Goal: Navigation & Orientation: Find specific page/section

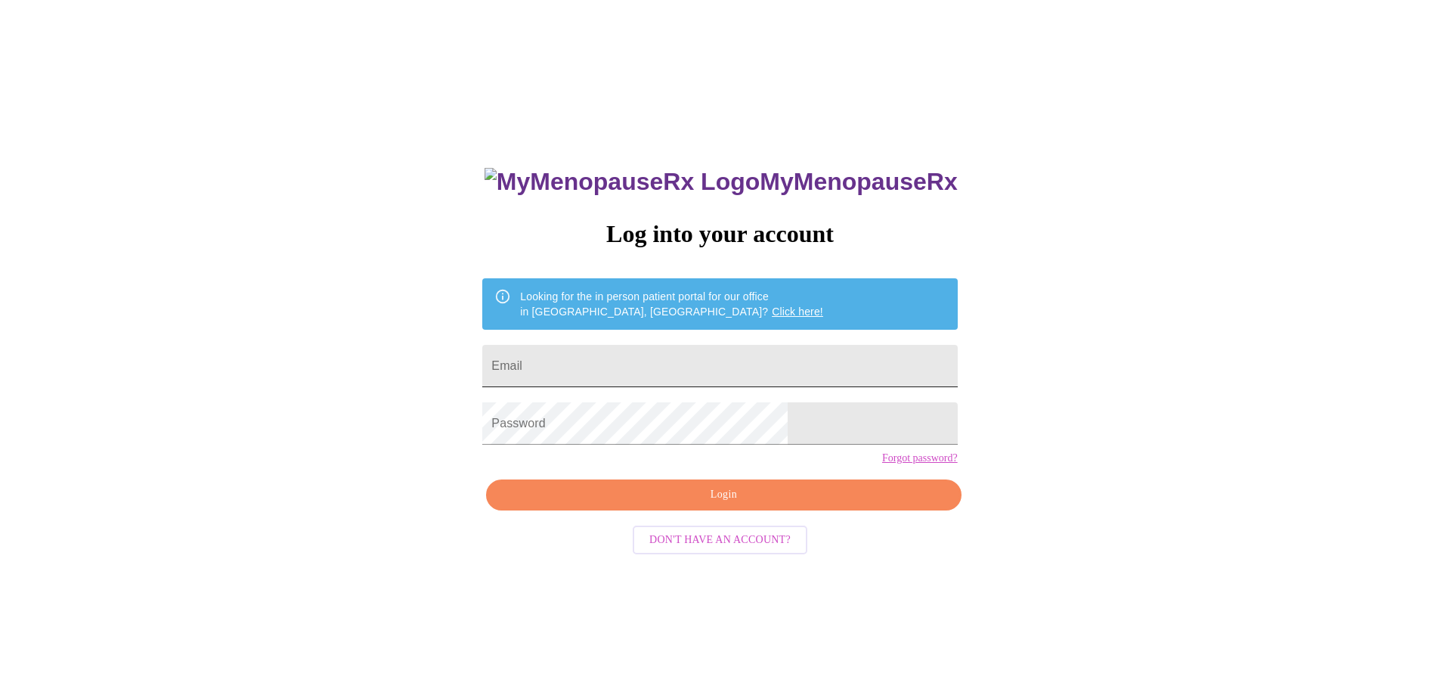
drag, startPoint x: 656, startPoint y: 364, endPoint x: 660, endPoint y: 371, distance: 7.8
click at [656, 364] on input "Email" at bounding box center [719, 366] width 475 height 42
type input "tiffanymichelle453@gmail.com"
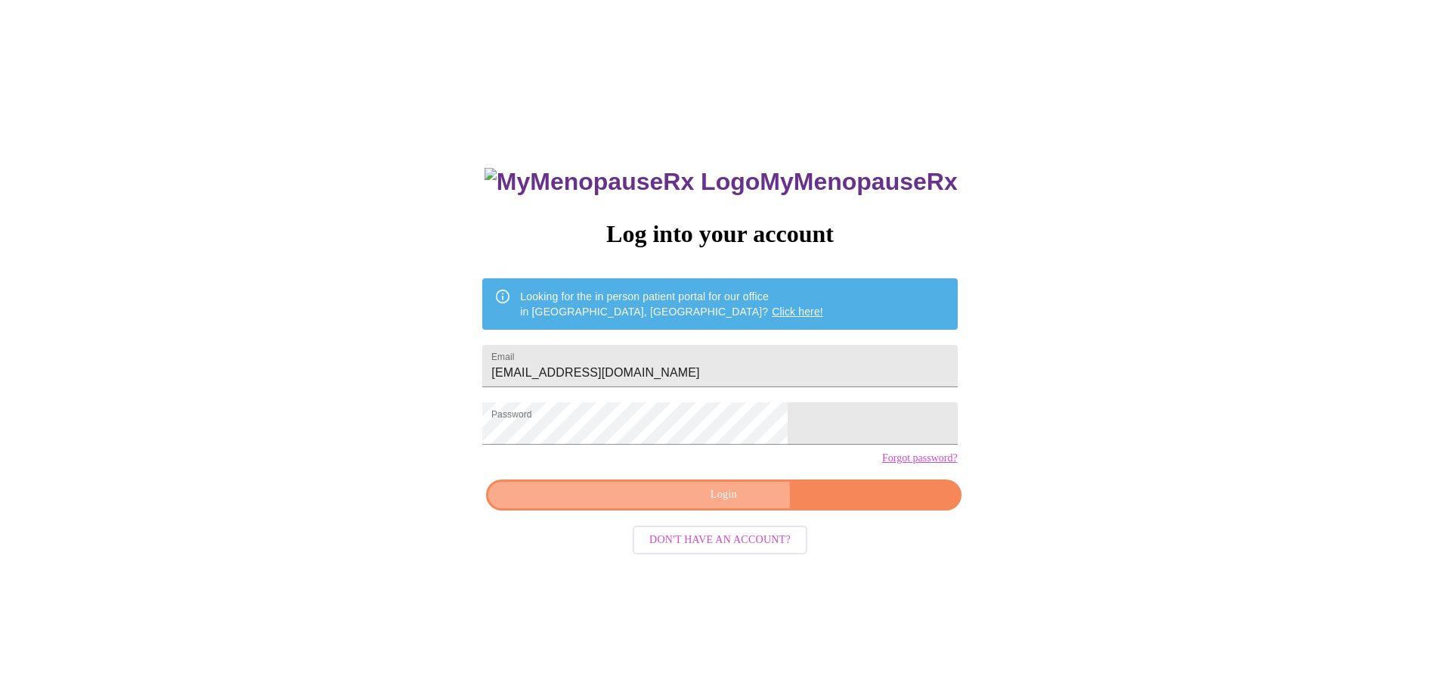
click at [675, 504] on span "Login" at bounding box center [724, 494] width 440 height 19
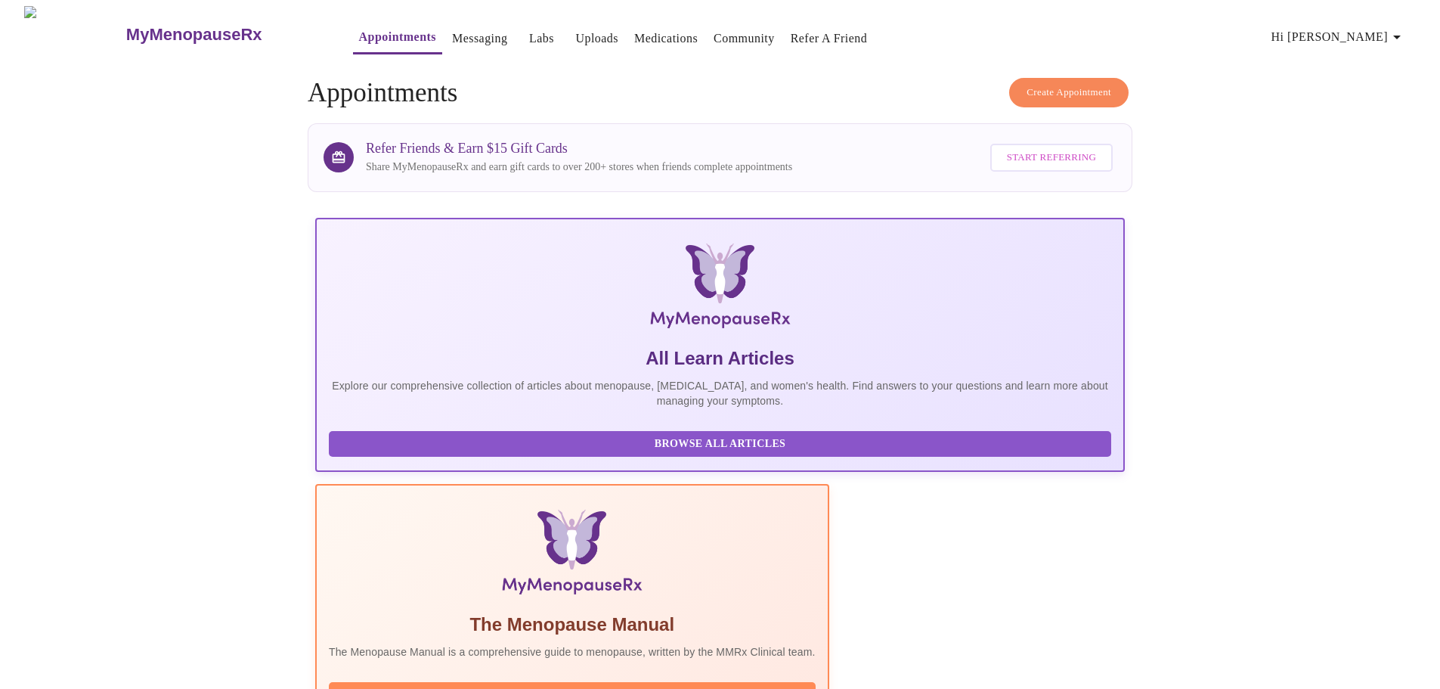
click at [650, 33] on link "Medications" at bounding box center [666, 38] width 64 height 21
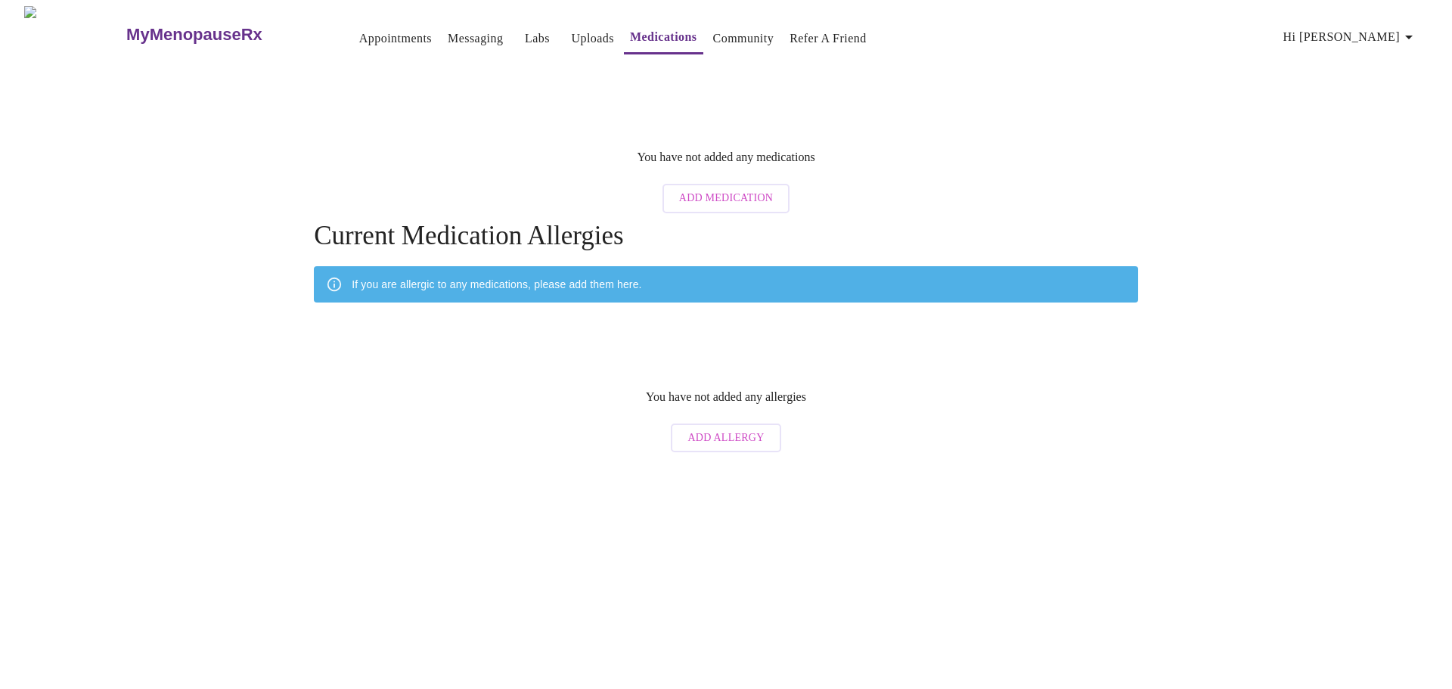
click at [458, 33] on link "Messaging" at bounding box center [475, 38] width 55 height 21
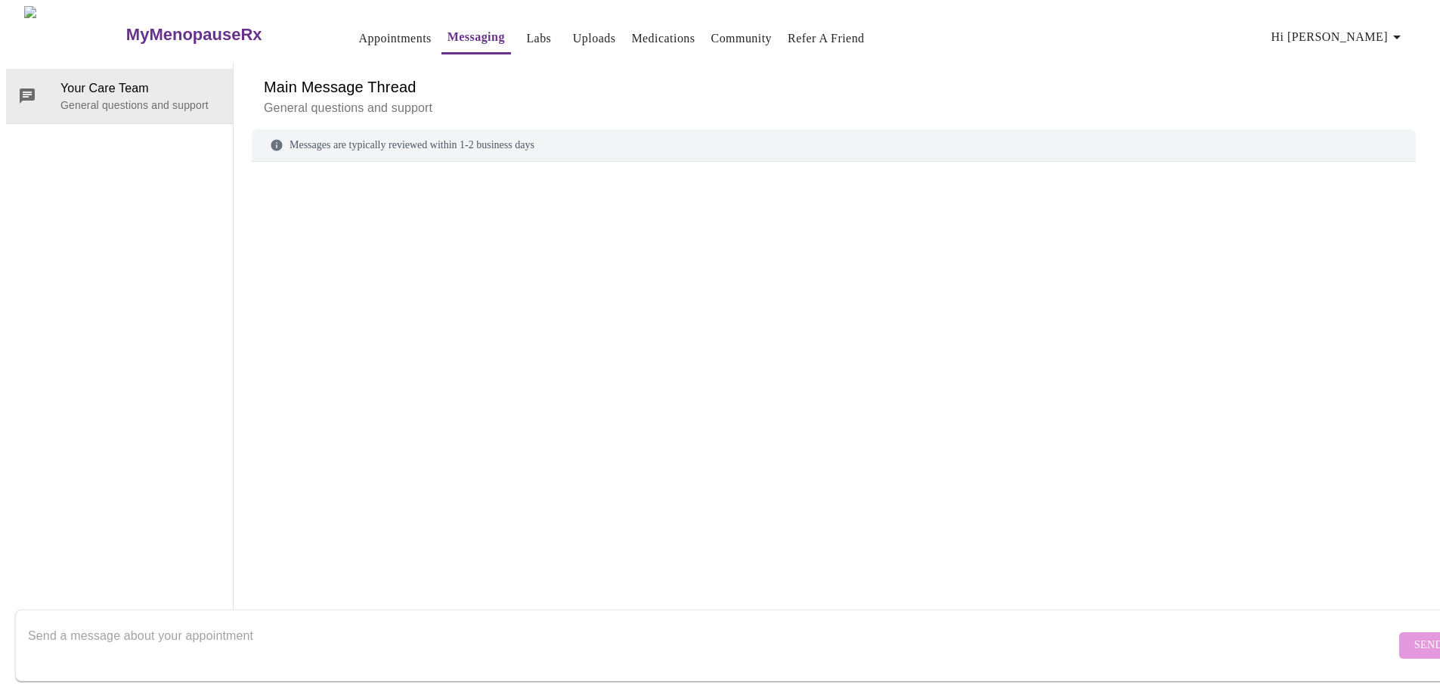
scroll to position [57, 0]
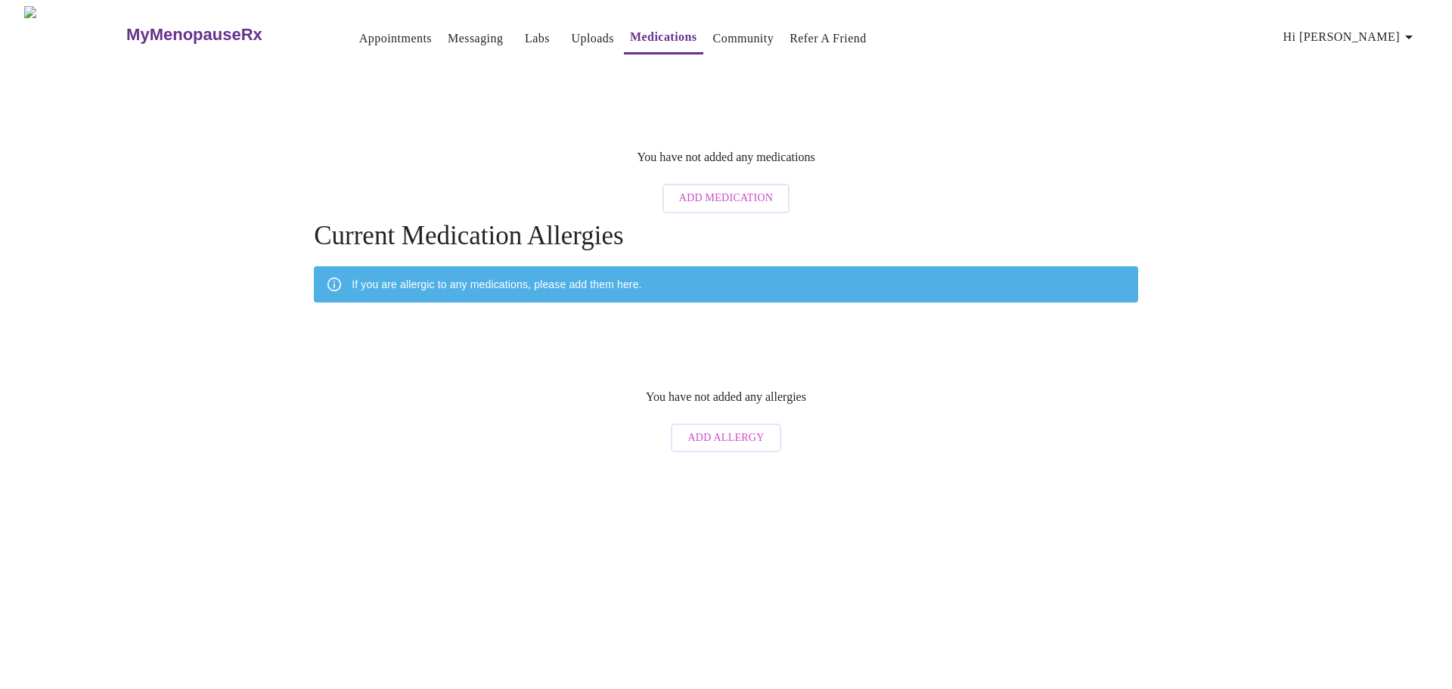
click at [525, 31] on link "Labs" at bounding box center [537, 38] width 25 height 21
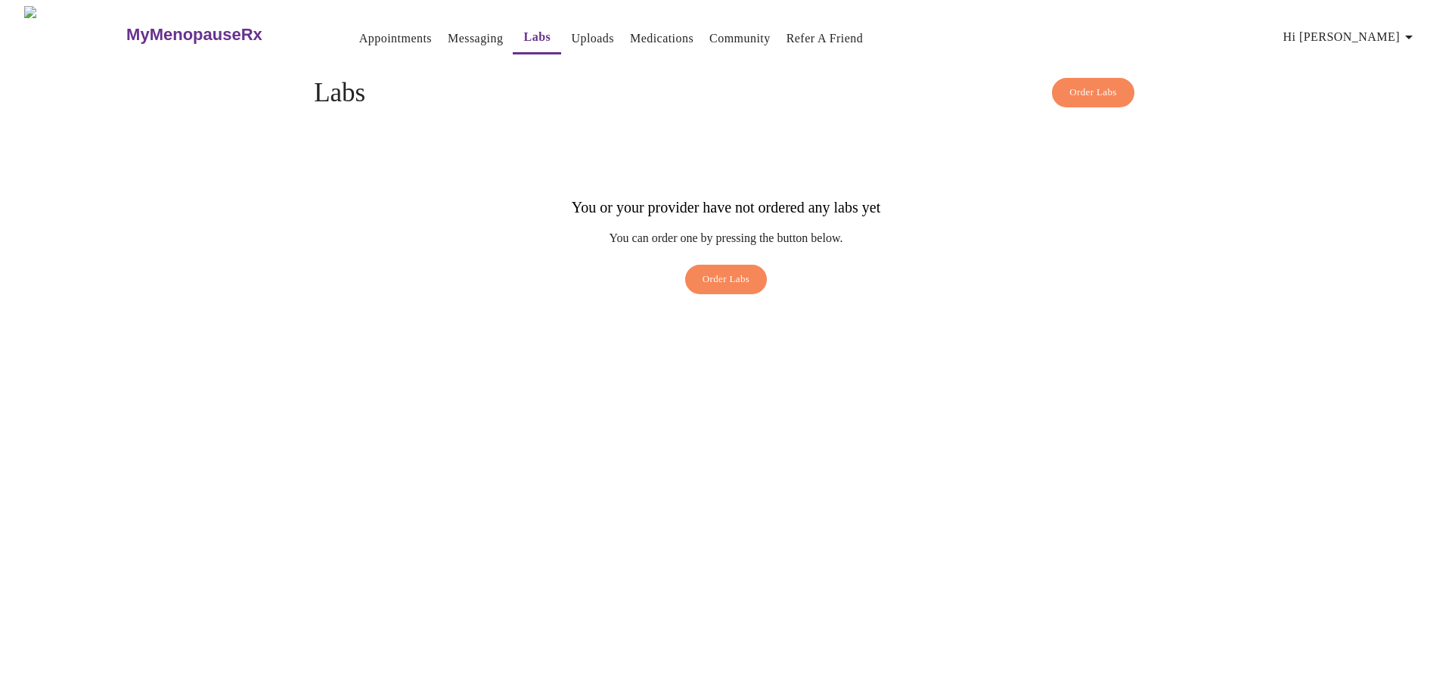
click at [740, 28] on link "Community" at bounding box center [739, 38] width 61 height 21
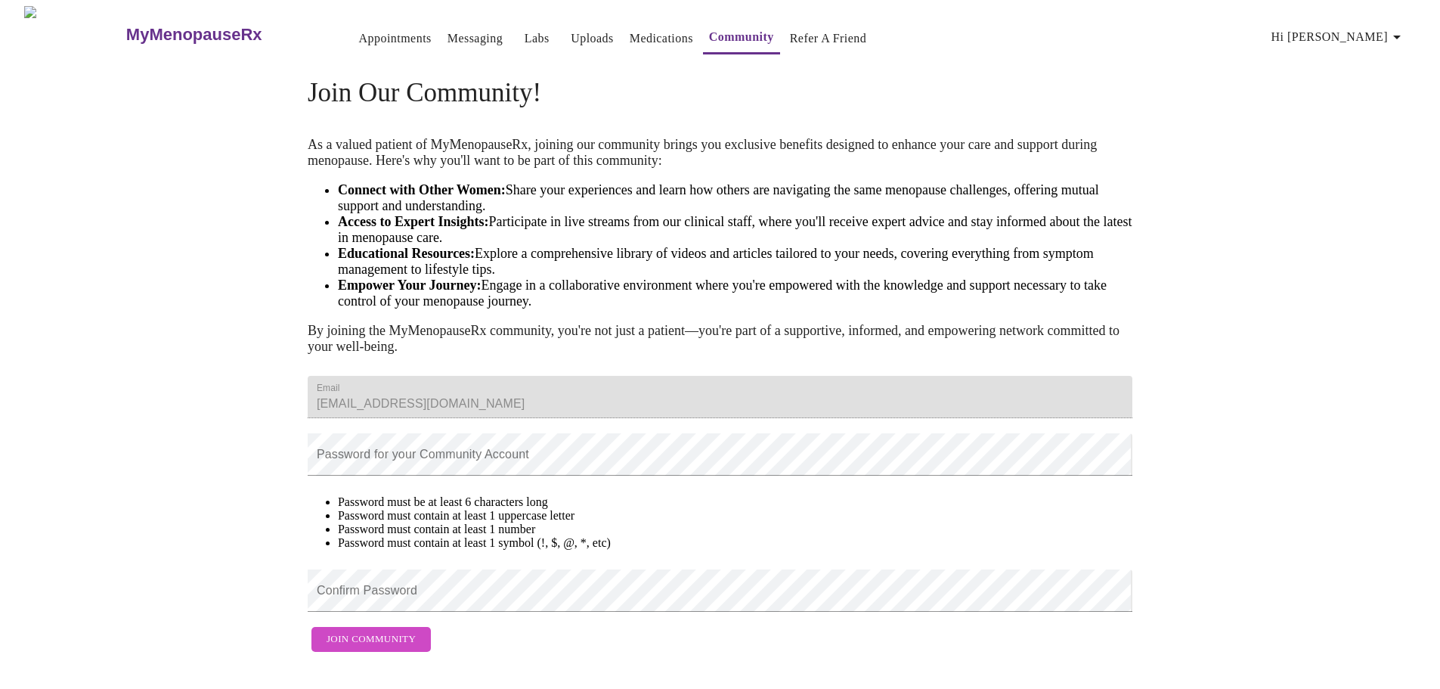
click at [571, 33] on link "Uploads" at bounding box center [592, 38] width 43 height 21
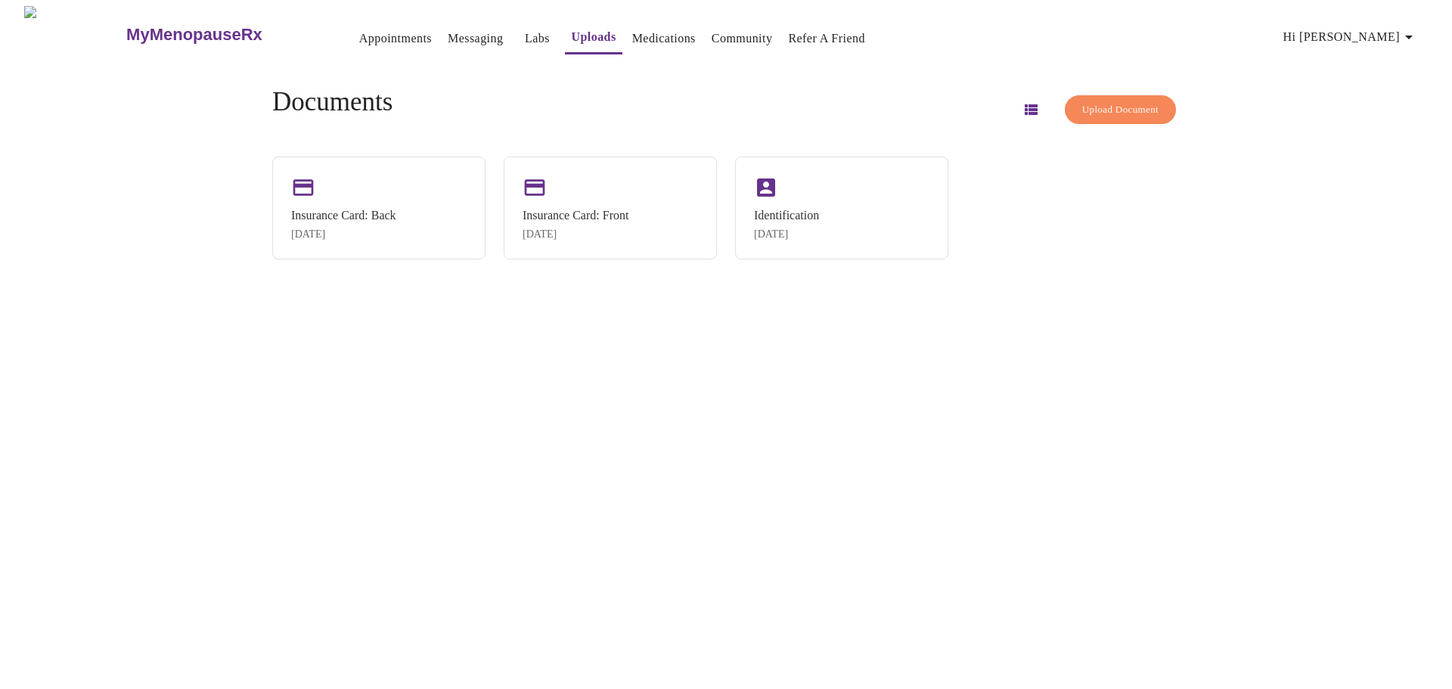
click at [1373, 32] on span "Hi [PERSON_NAME]" at bounding box center [1350, 36] width 135 height 21
click at [1379, 65] on li "Billing" at bounding box center [1387, 58] width 70 height 27
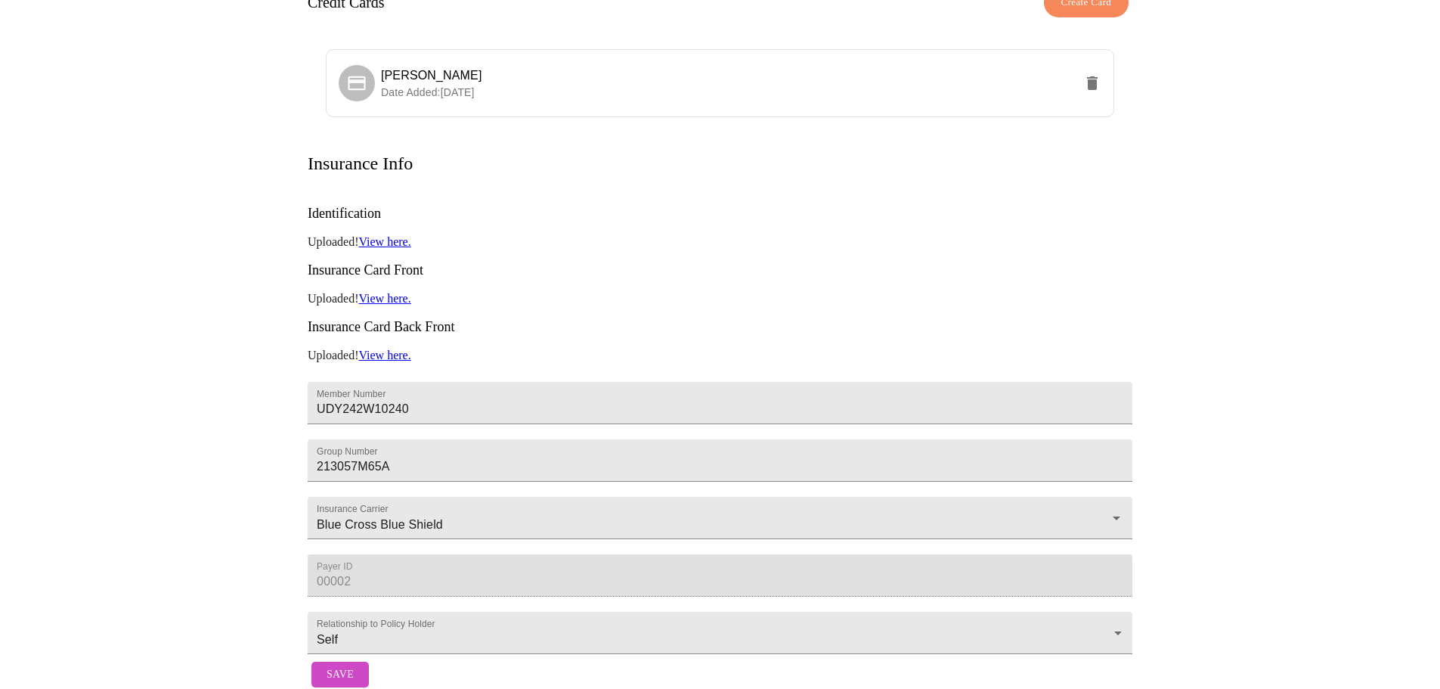
scroll to position [182, 0]
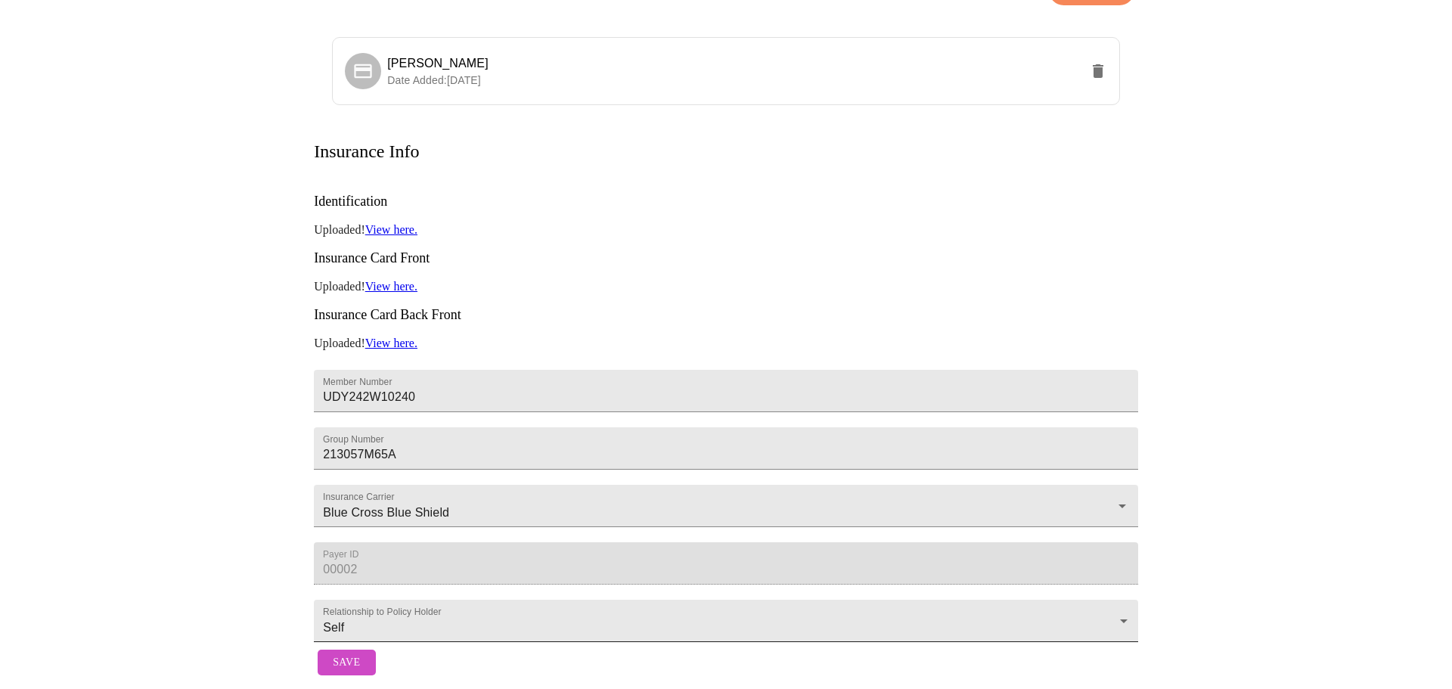
click at [417, 598] on body "MyMenopauseRx Appointments Messaging Labs Uploads Medications Community Refer a…" at bounding box center [726, 267] width 1440 height 832
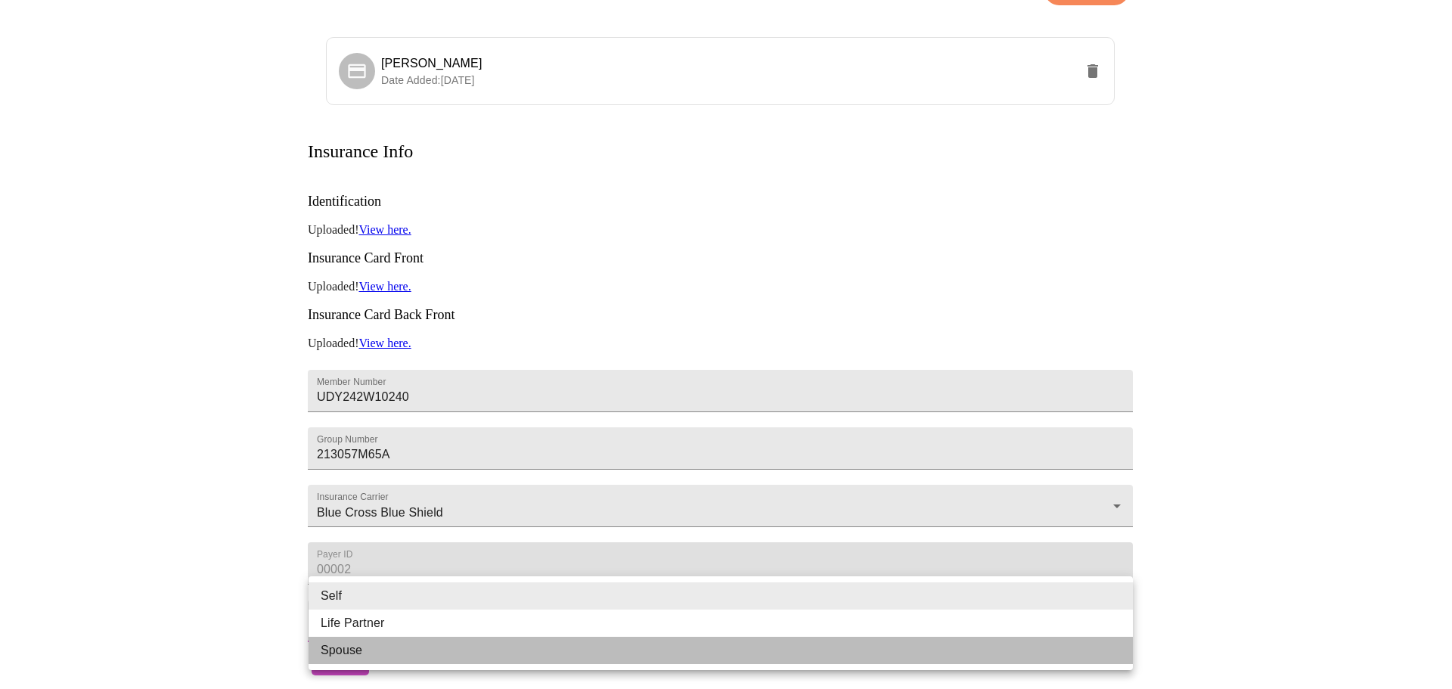
click at [377, 650] on li "Spouse" at bounding box center [721, 650] width 824 height 27
type input "Spouse"
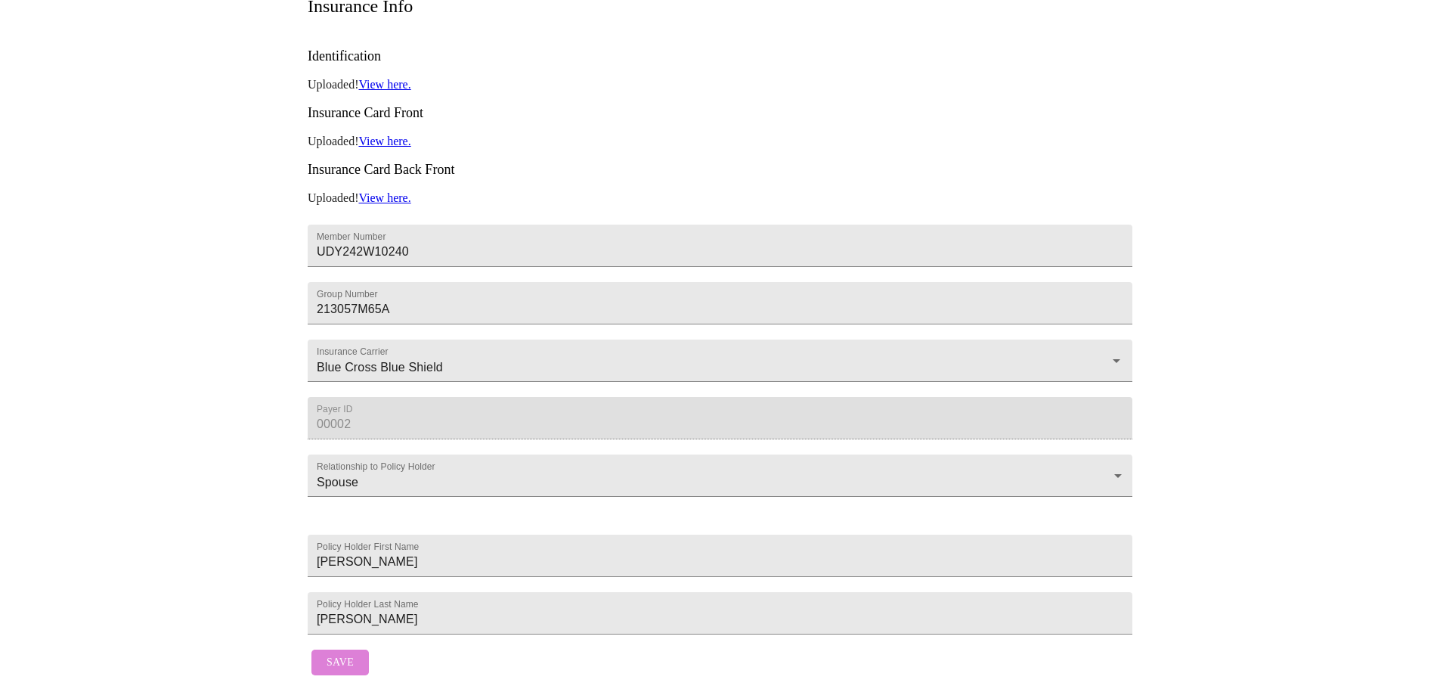
click at [351, 659] on span "Save" at bounding box center [340, 662] width 27 height 19
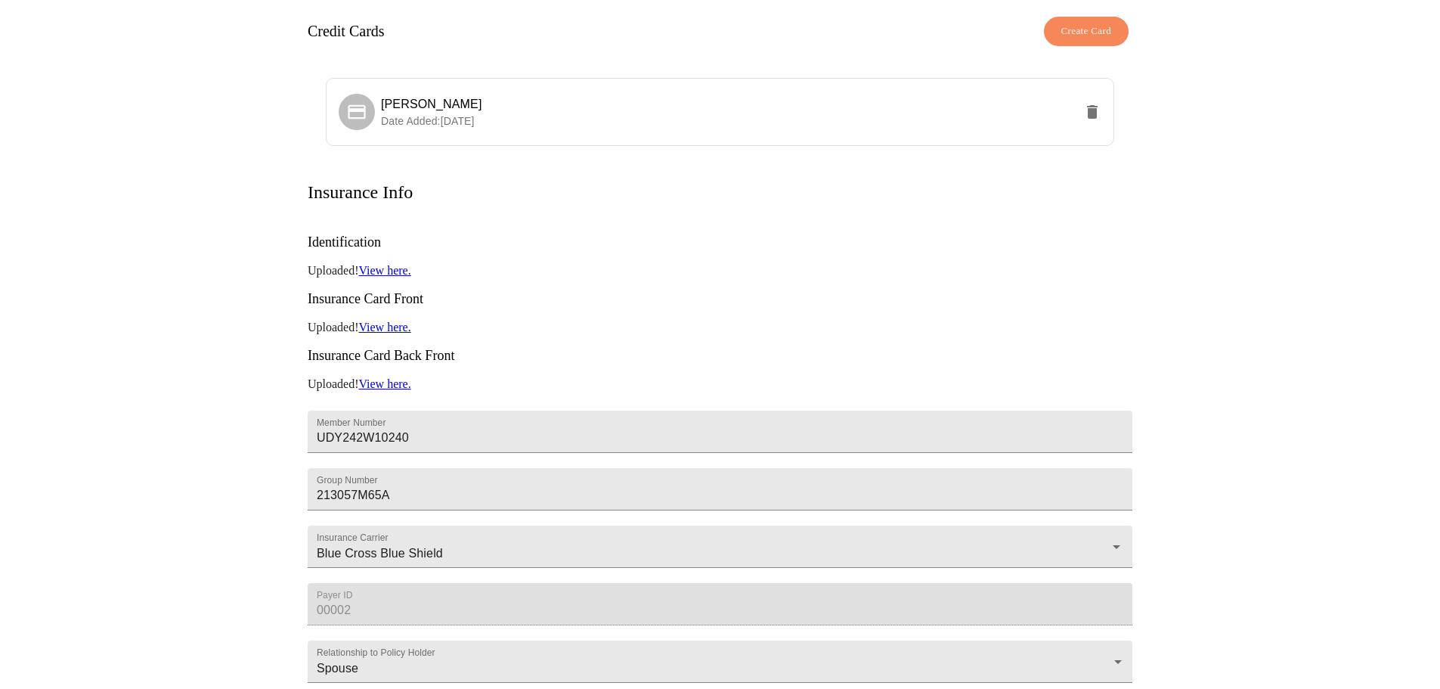
scroll to position [0, 0]
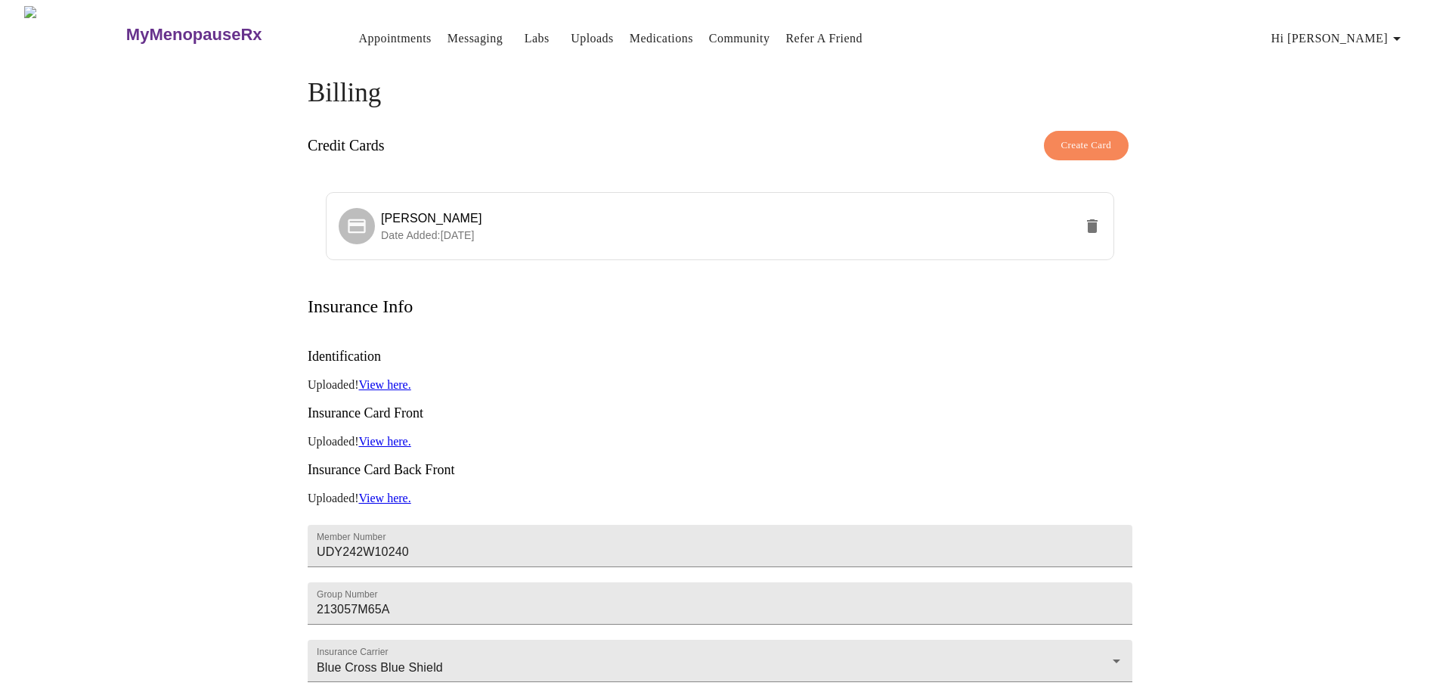
click at [1379, 30] on span "Hi [PERSON_NAME]" at bounding box center [1339, 38] width 135 height 21
click at [1373, 91] on li "Invoices" at bounding box center [1376, 86] width 70 height 27
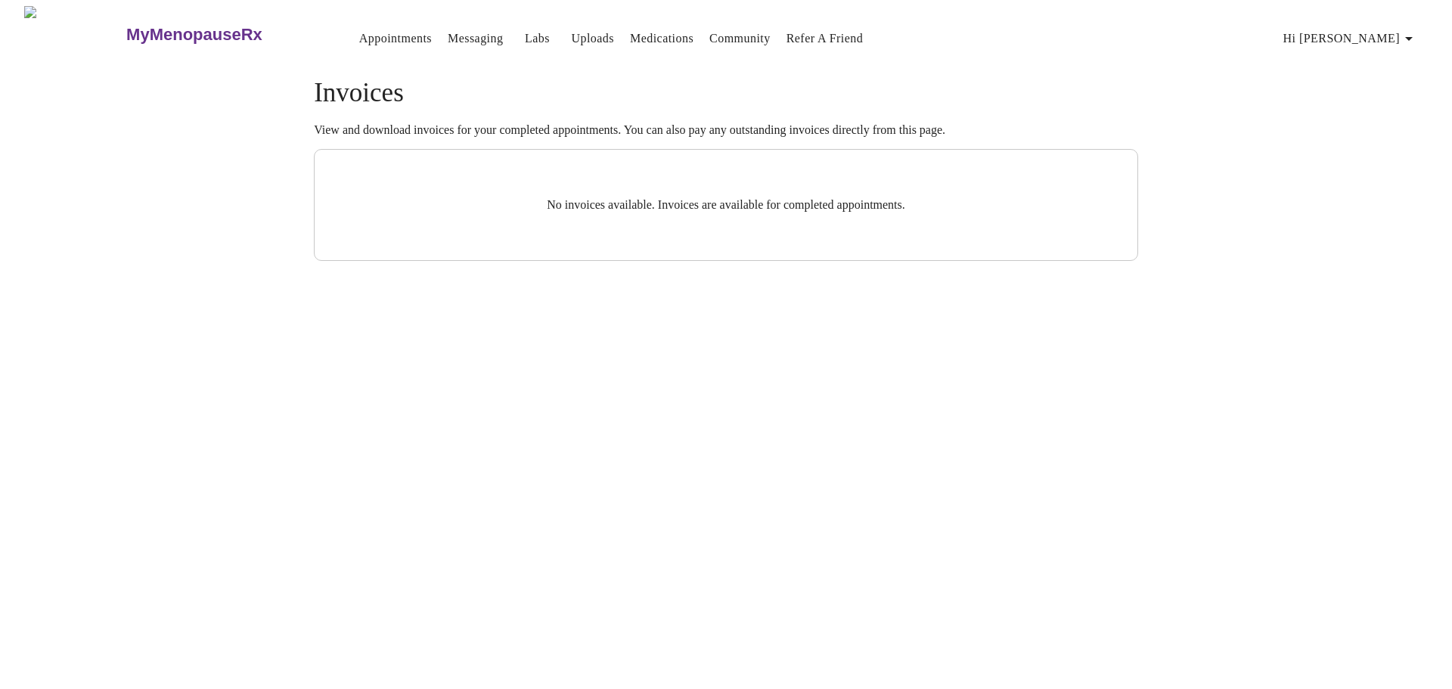
click at [1378, 33] on span "Hi [PERSON_NAME]" at bounding box center [1350, 38] width 135 height 21
click at [1384, 33] on li "Settings" at bounding box center [1387, 32] width 70 height 27
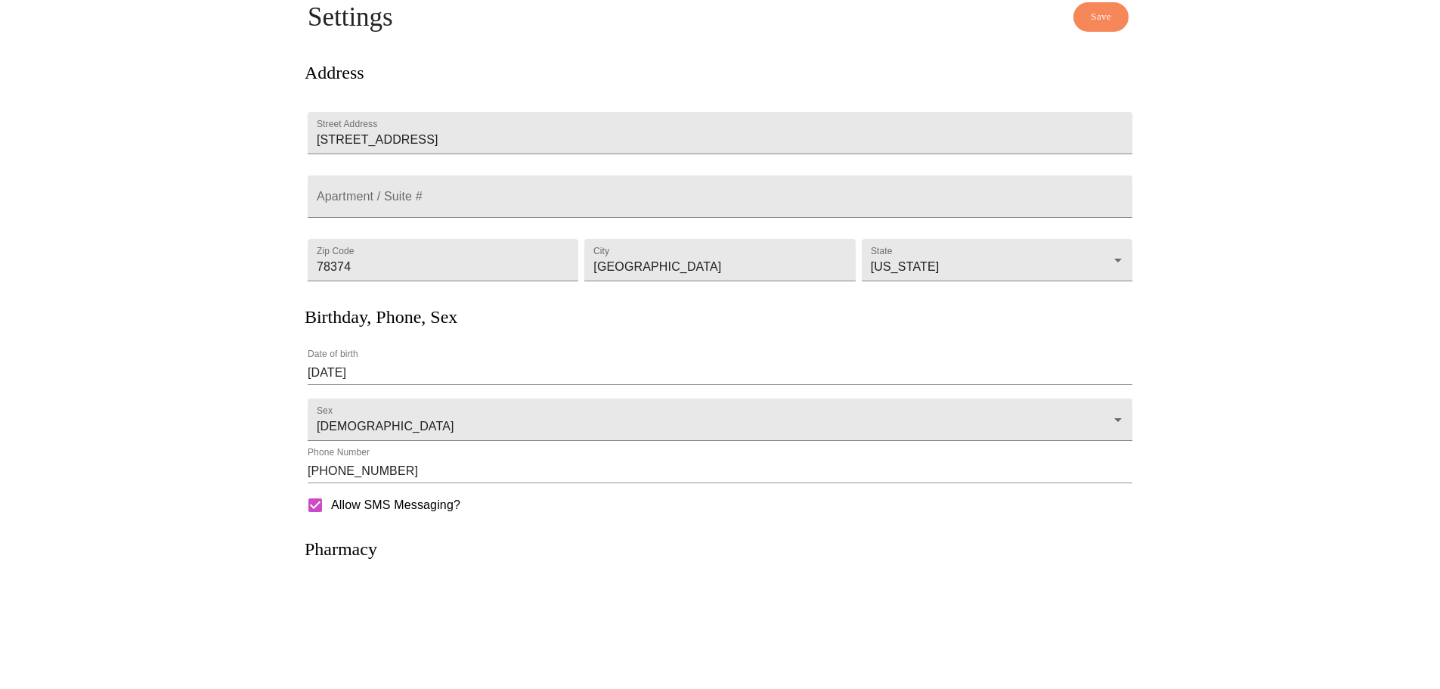
scroll to position [135, 0]
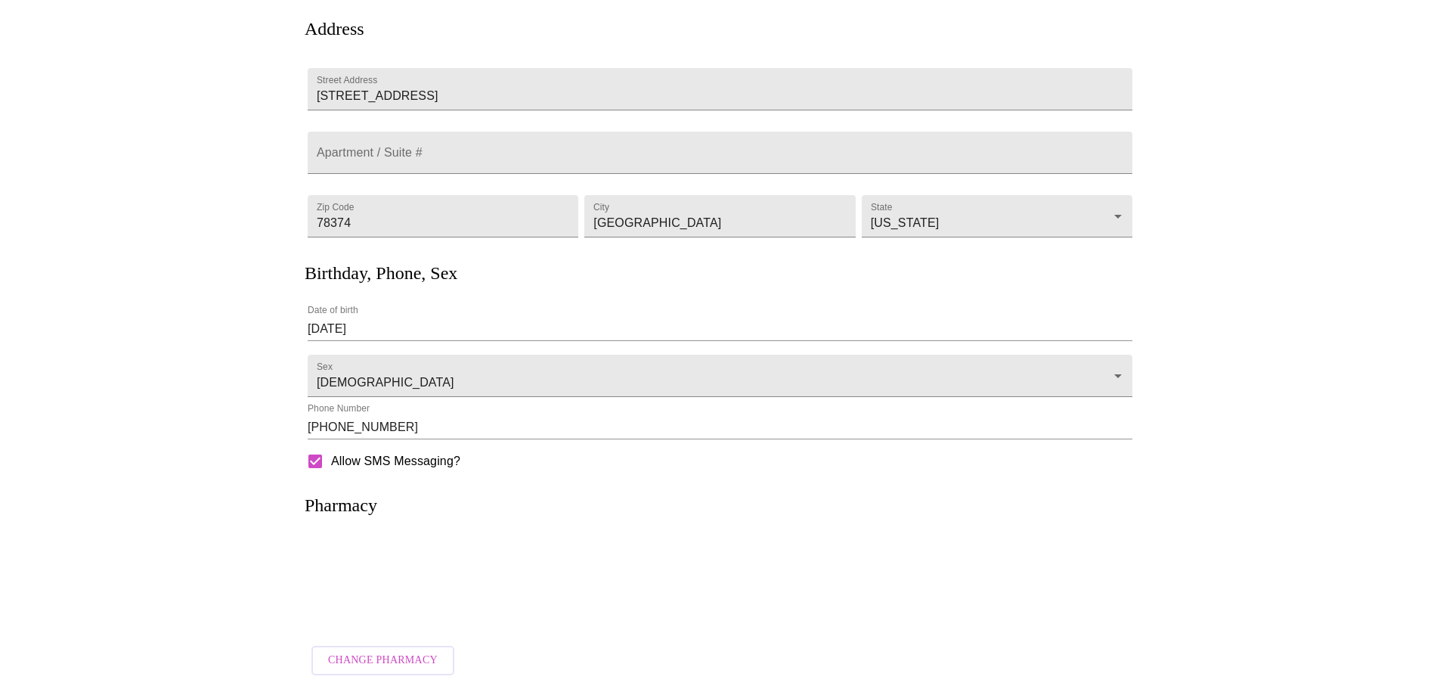
click at [405, 589] on p at bounding box center [720, 584] width 795 height 41
click at [364, 507] on h3 "Pharmacy" at bounding box center [341, 505] width 73 height 20
